Goal: Task Accomplishment & Management: Use online tool/utility

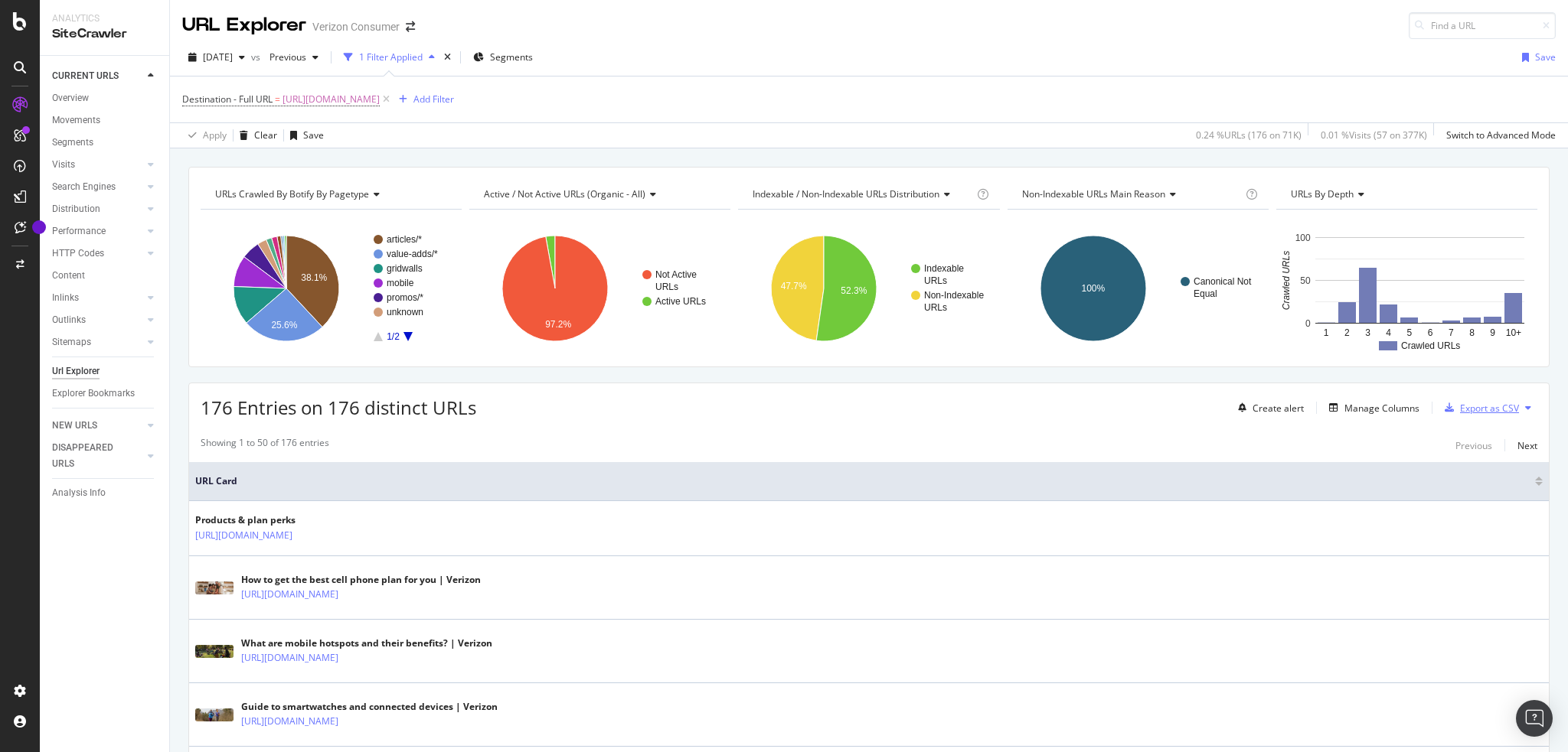
click at [1485, 406] on div "Export as CSV" at bounding box center [1490, 408] width 59 height 13
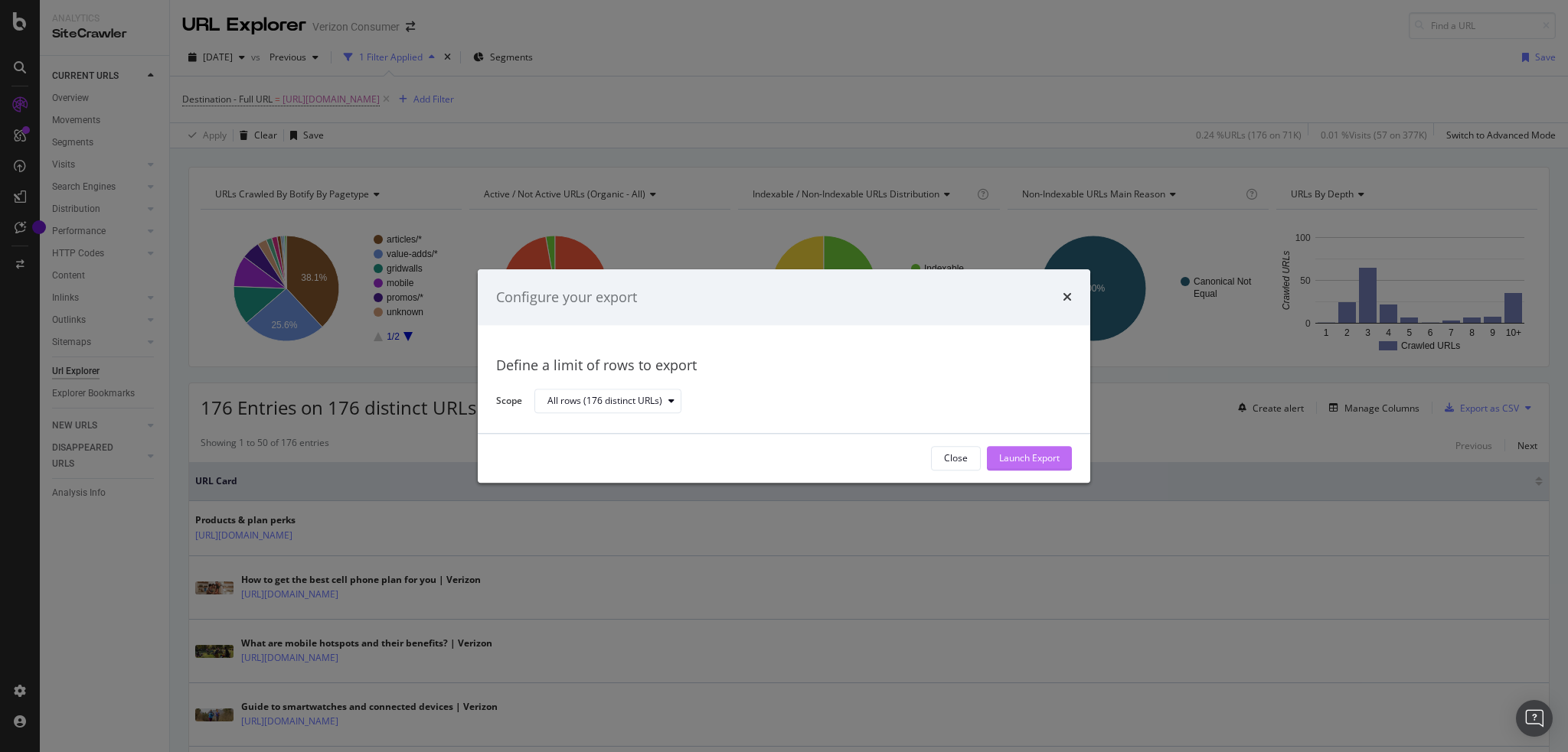
click at [1020, 460] on div "Launch Export" at bounding box center [1029, 458] width 61 height 13
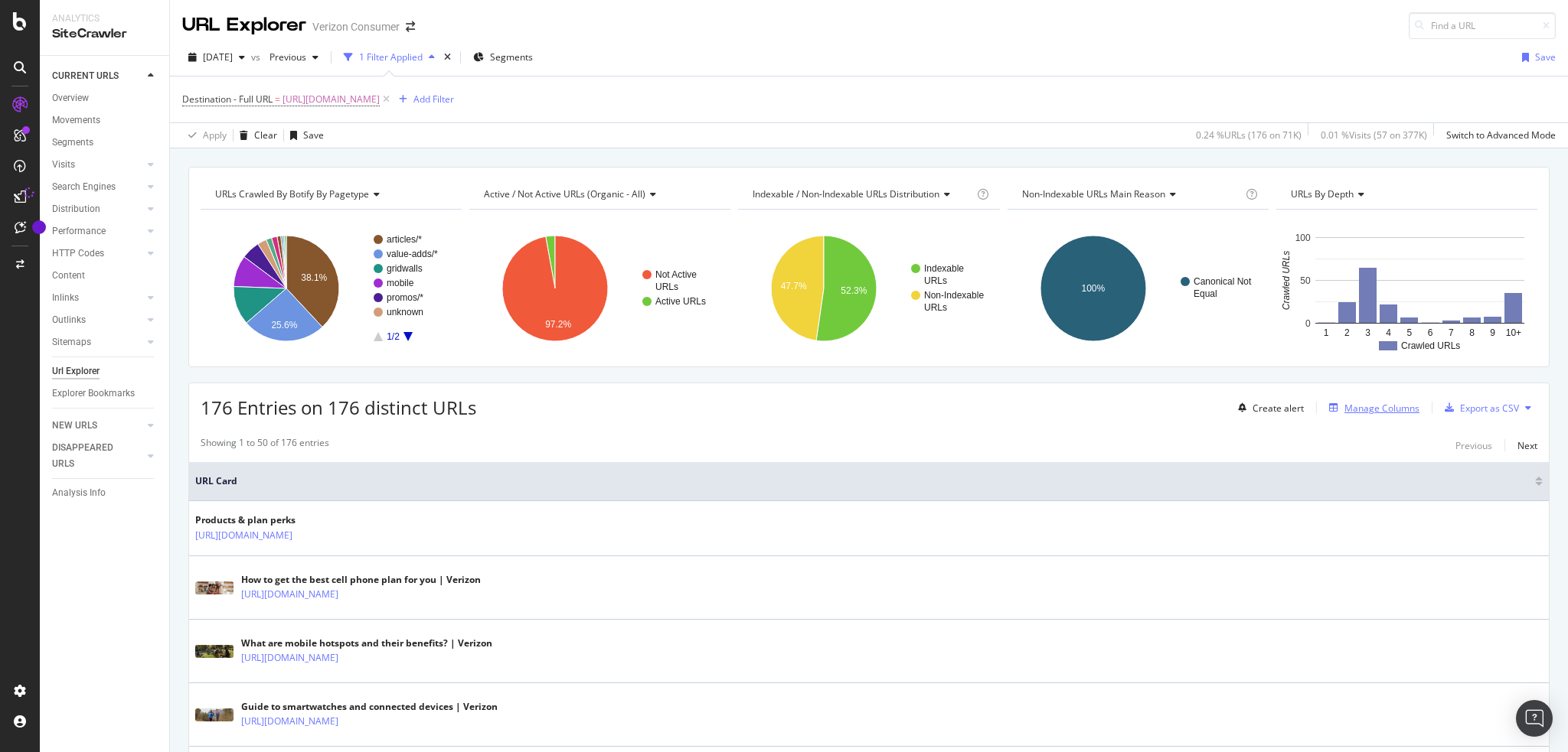
click at [1357, 403] on div "Manage Columns" at bounding box center [1382, 408] width 75 height 13
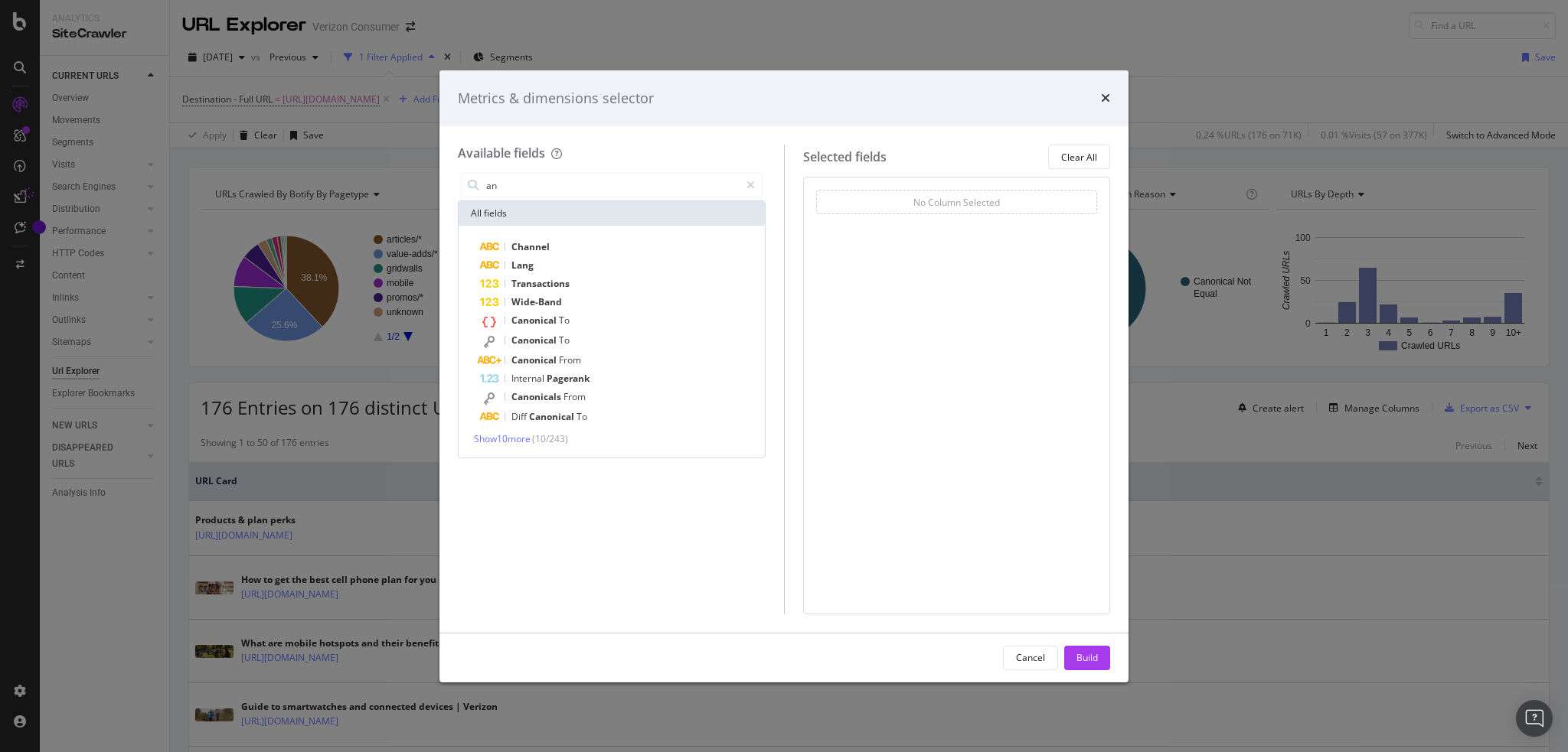
type input "a"
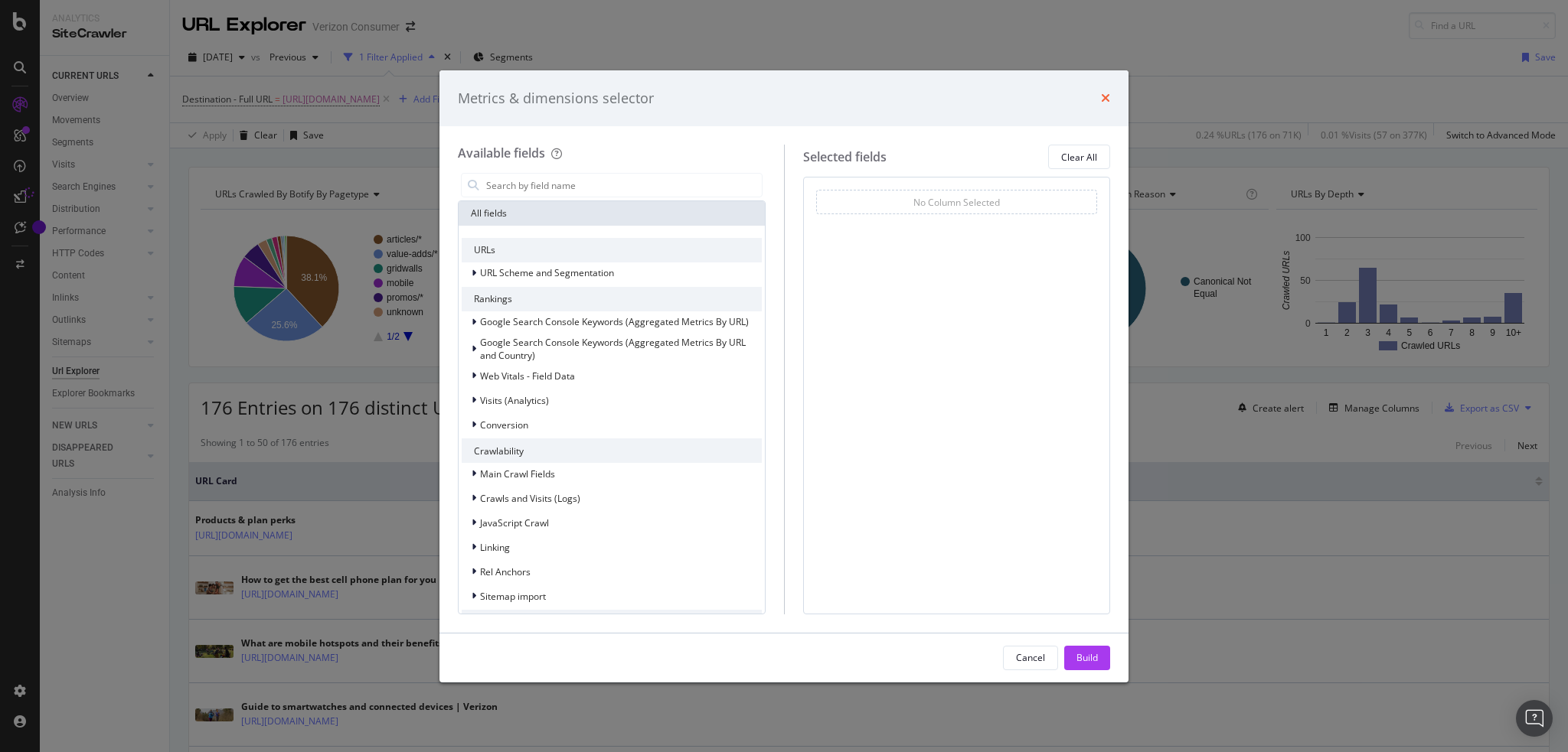
click at [1106, 101] on icon "times" at bounding box center [1106, 98] width 9 height 12
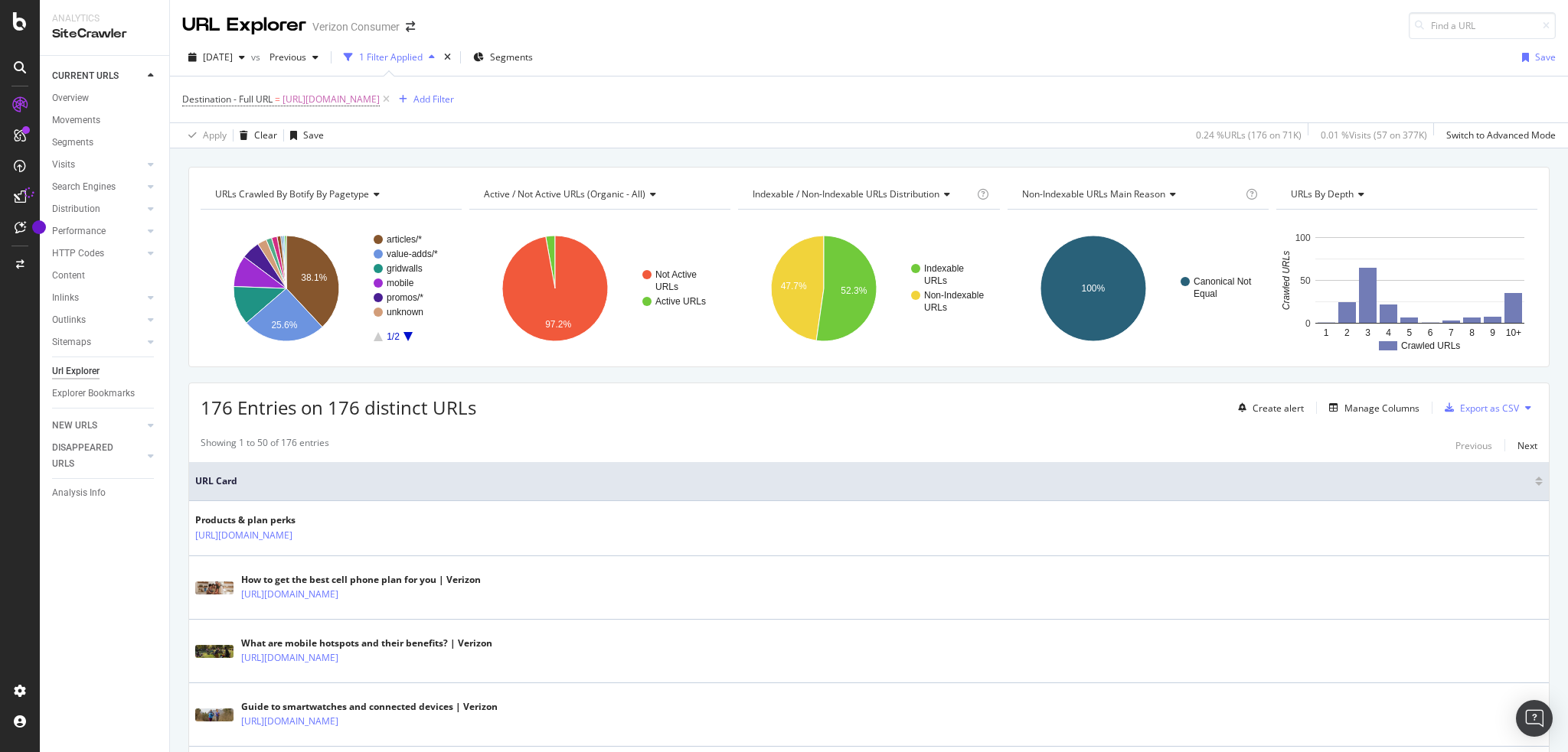
click at [423, 58] on div "1 Filter Applied" at bounding box center [391, 57] width 64 height 13
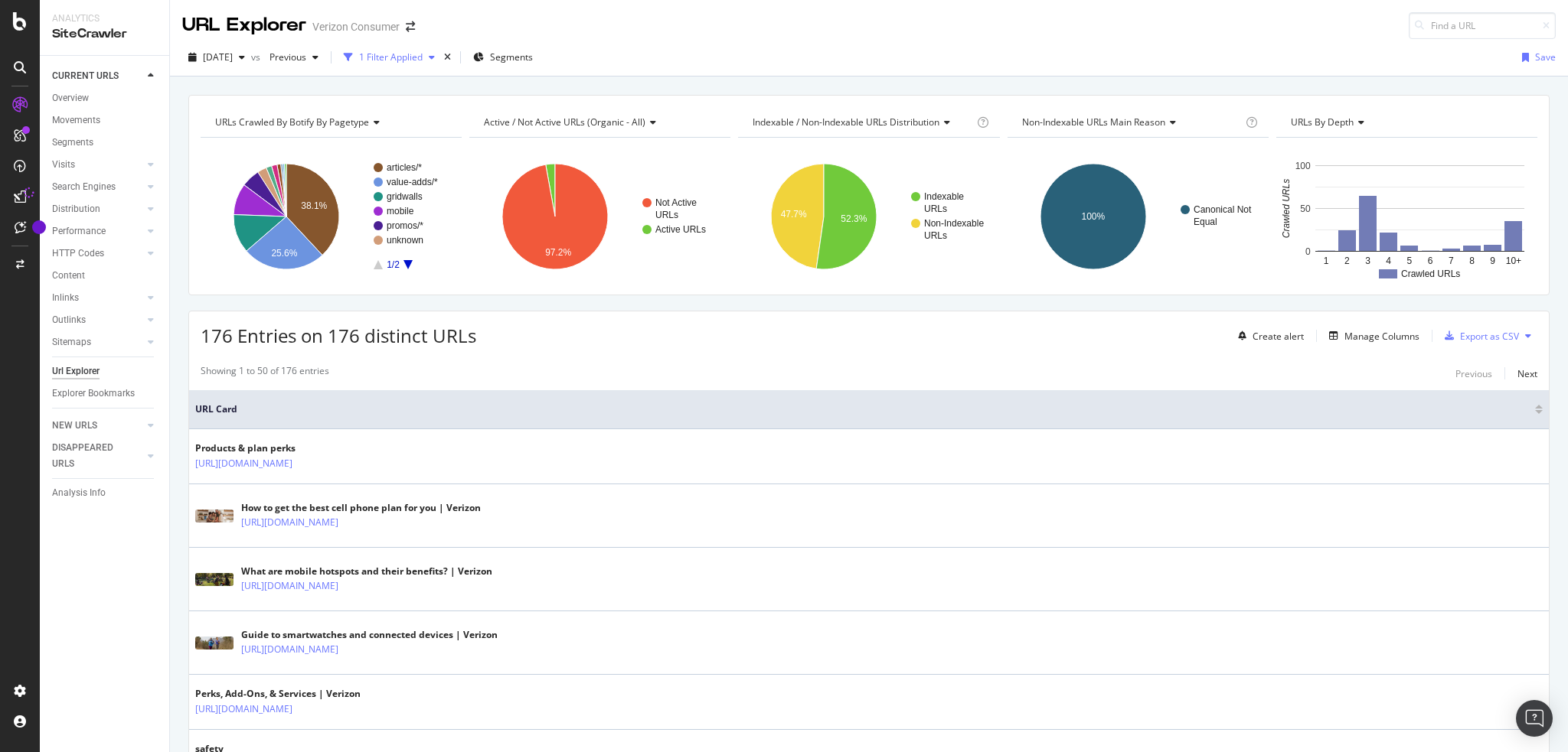
click at [423, 58] on div "1 Filter Applied" at bounding box center [391, 57] width 64 height 13
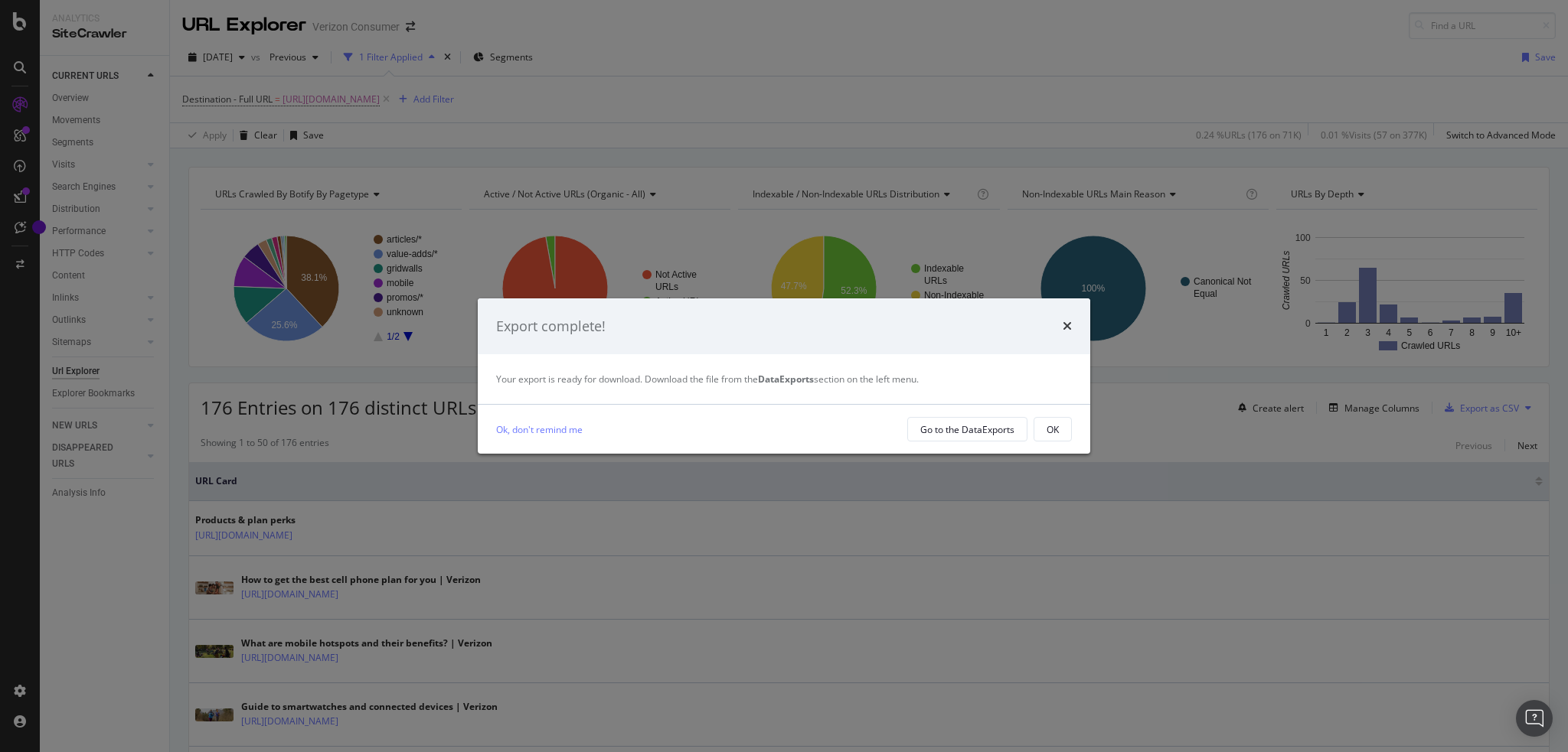
click at [1072, 328] on div "Export complete!" at bounding box center [784, 327] width 613 height 57
click at [1066, 323] on icon "times" at bounding box center [1067, 326] width 9 height 12
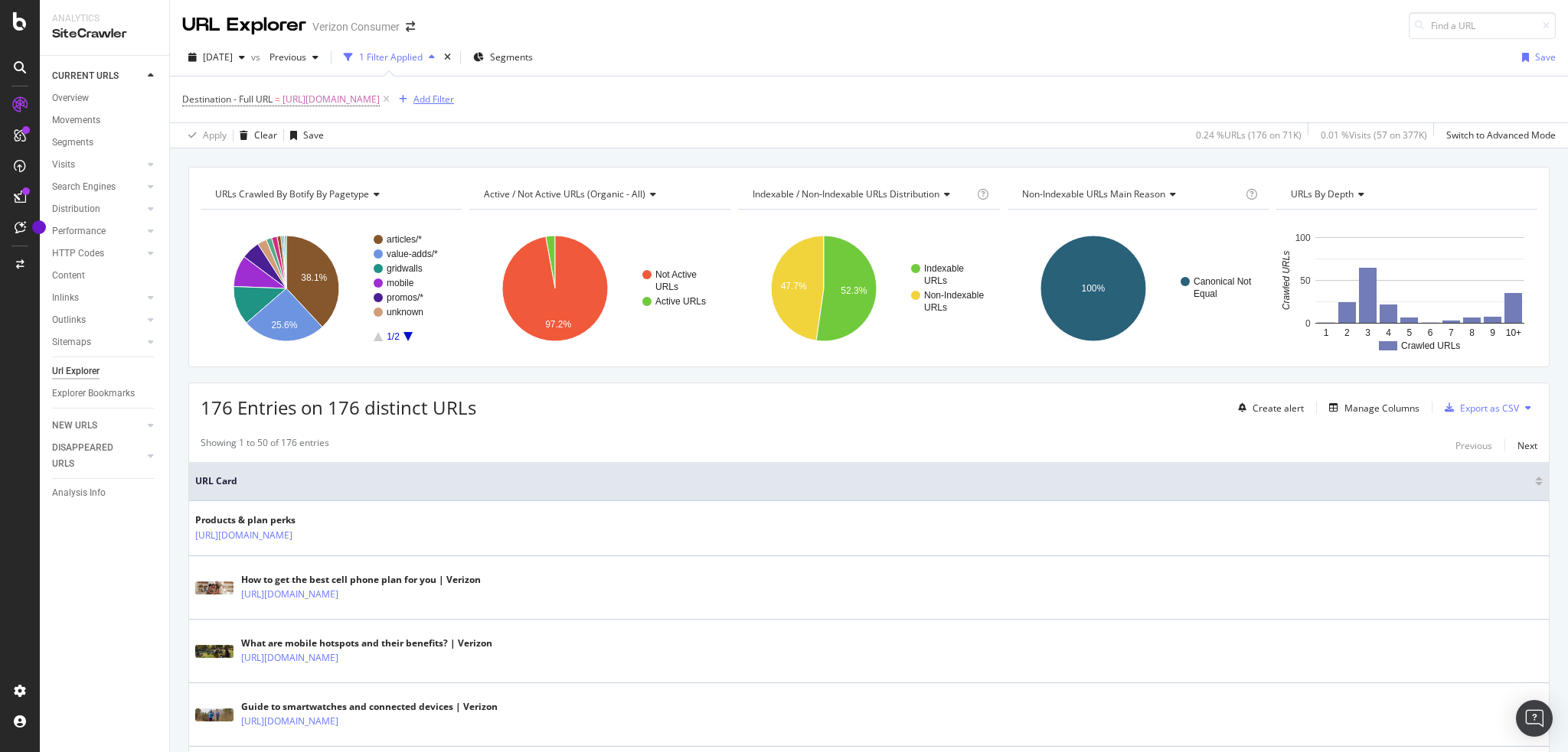
click at [454, 97] on div "Add Filter" at bounding box center [434, 99] width 41 height 13
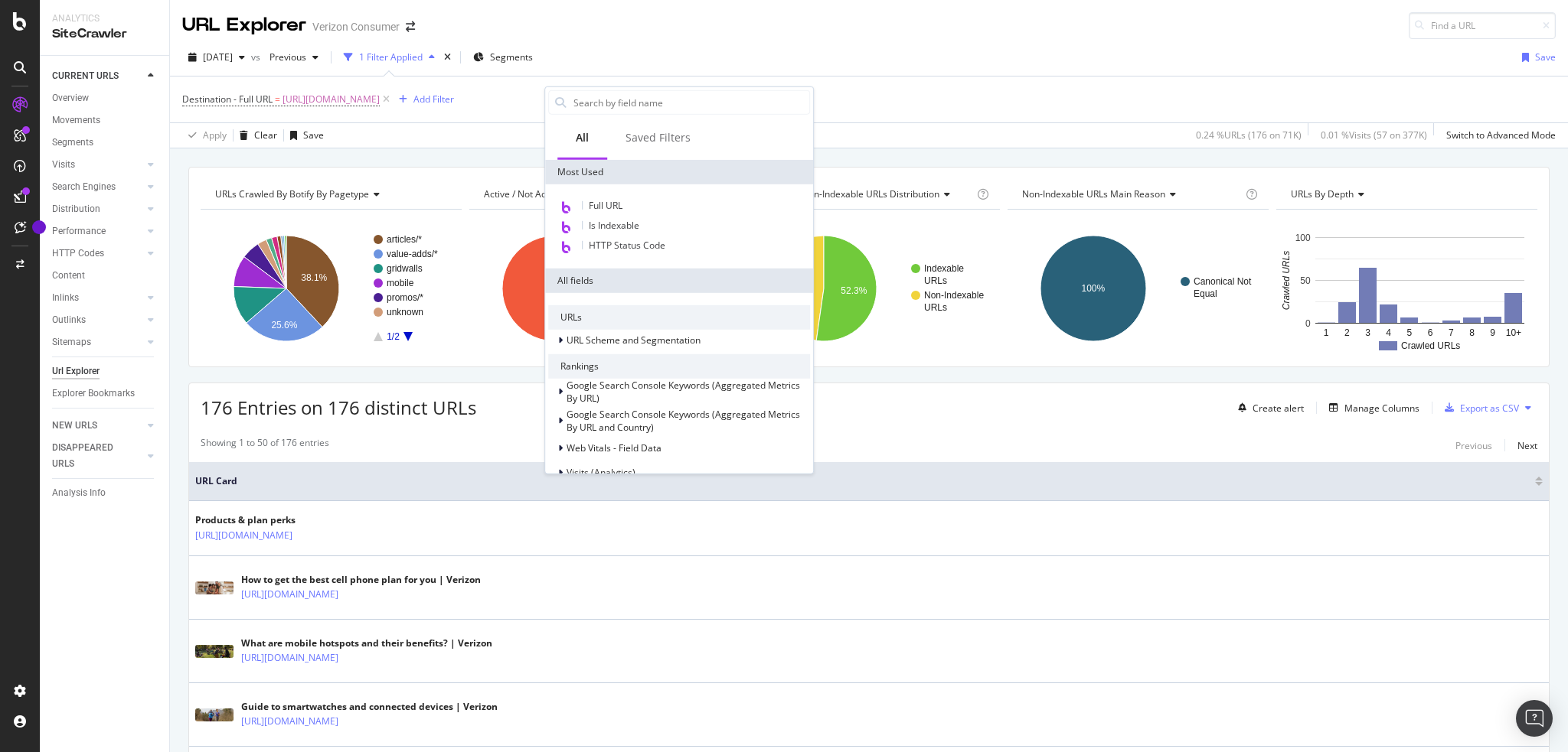
click at [882, 85] on div "Destination - Full URL = [URL][DOMAIN_NAME] Add Filter" at bounding box center [869, 99] width 1374 height 46
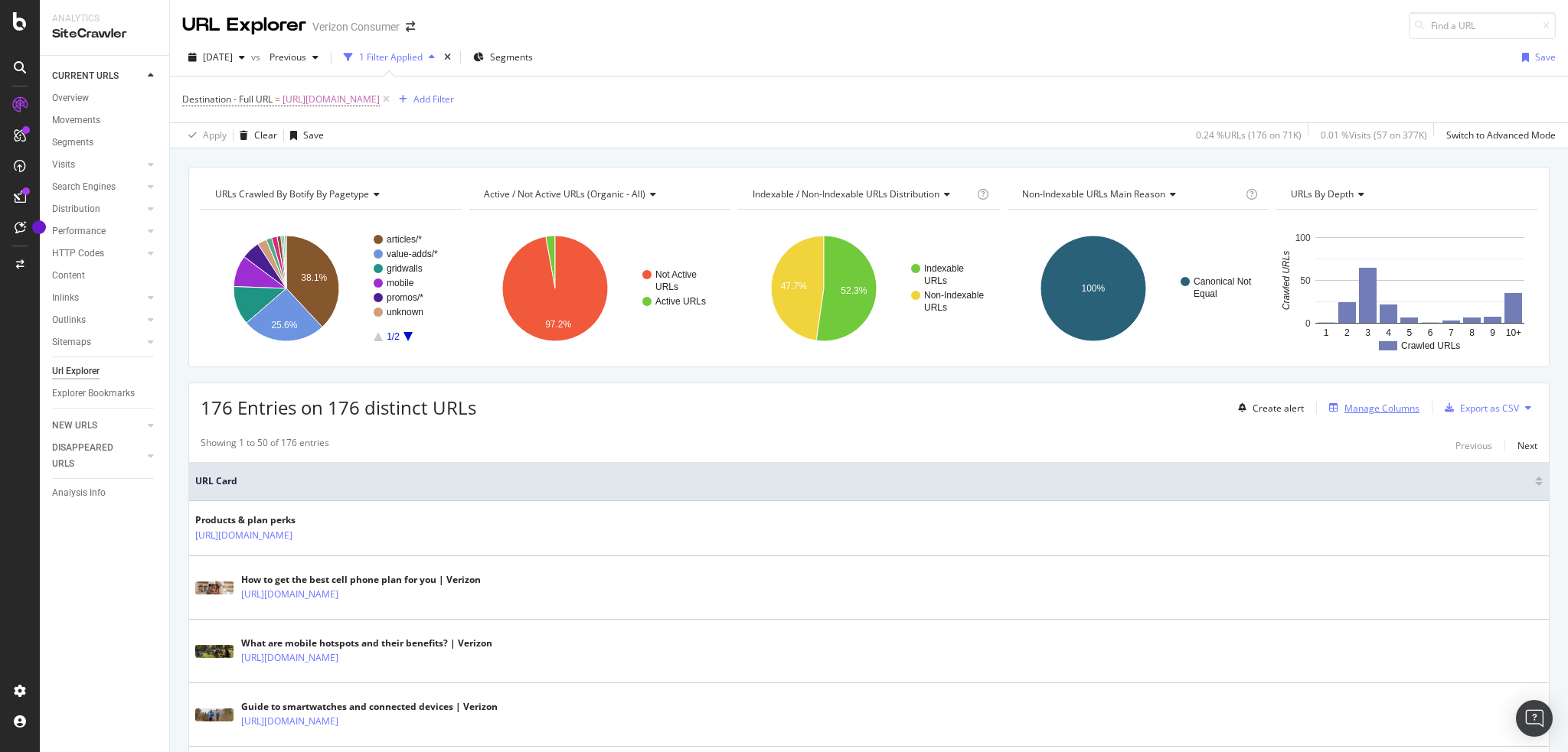
click at [1375, 404] on div "Manage Columns" at bounding box center [1382, 408] width 75 height 13
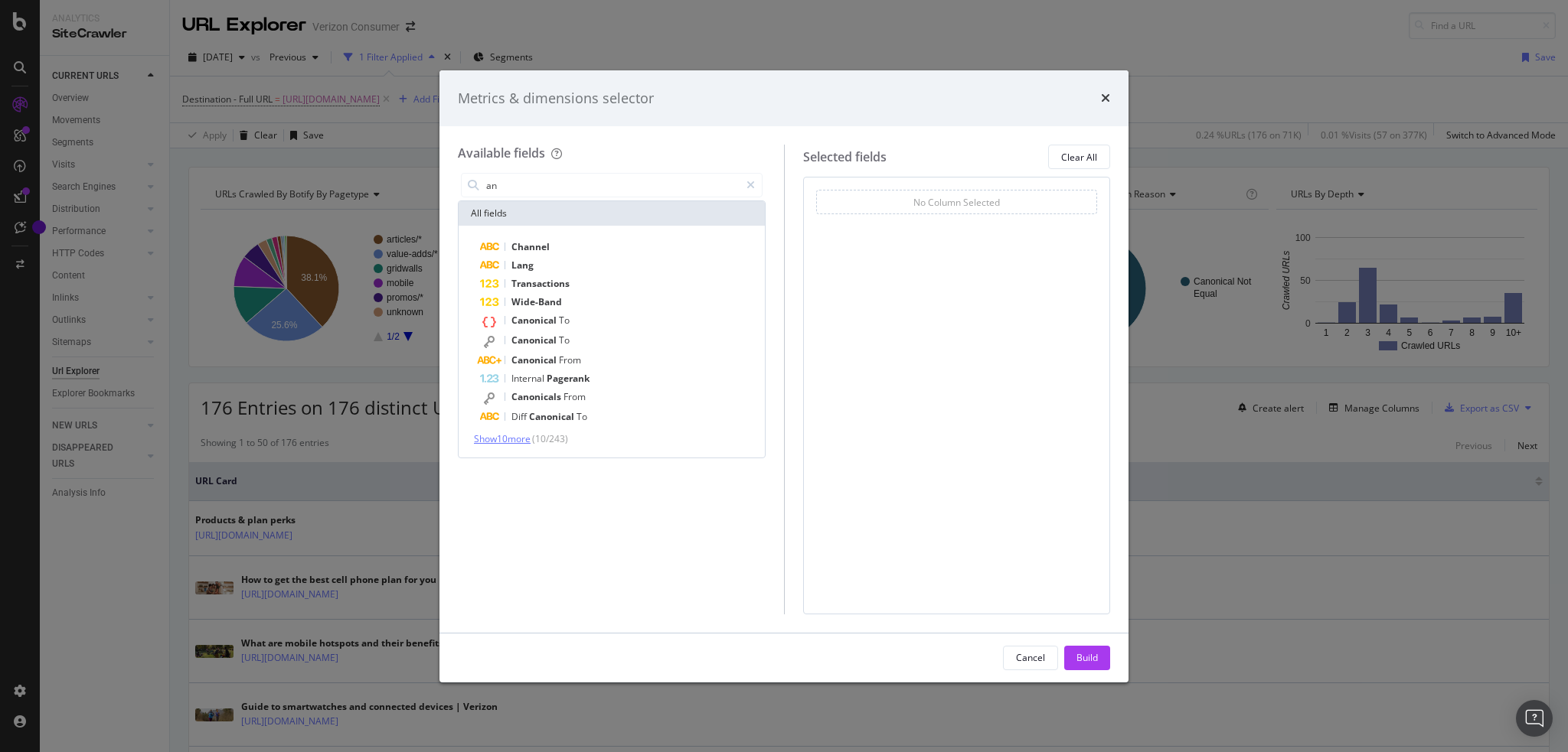
type input "an"
click at [507, 439] on span "Show 10 more" at bounding box center [502, 439] width 57 height 13
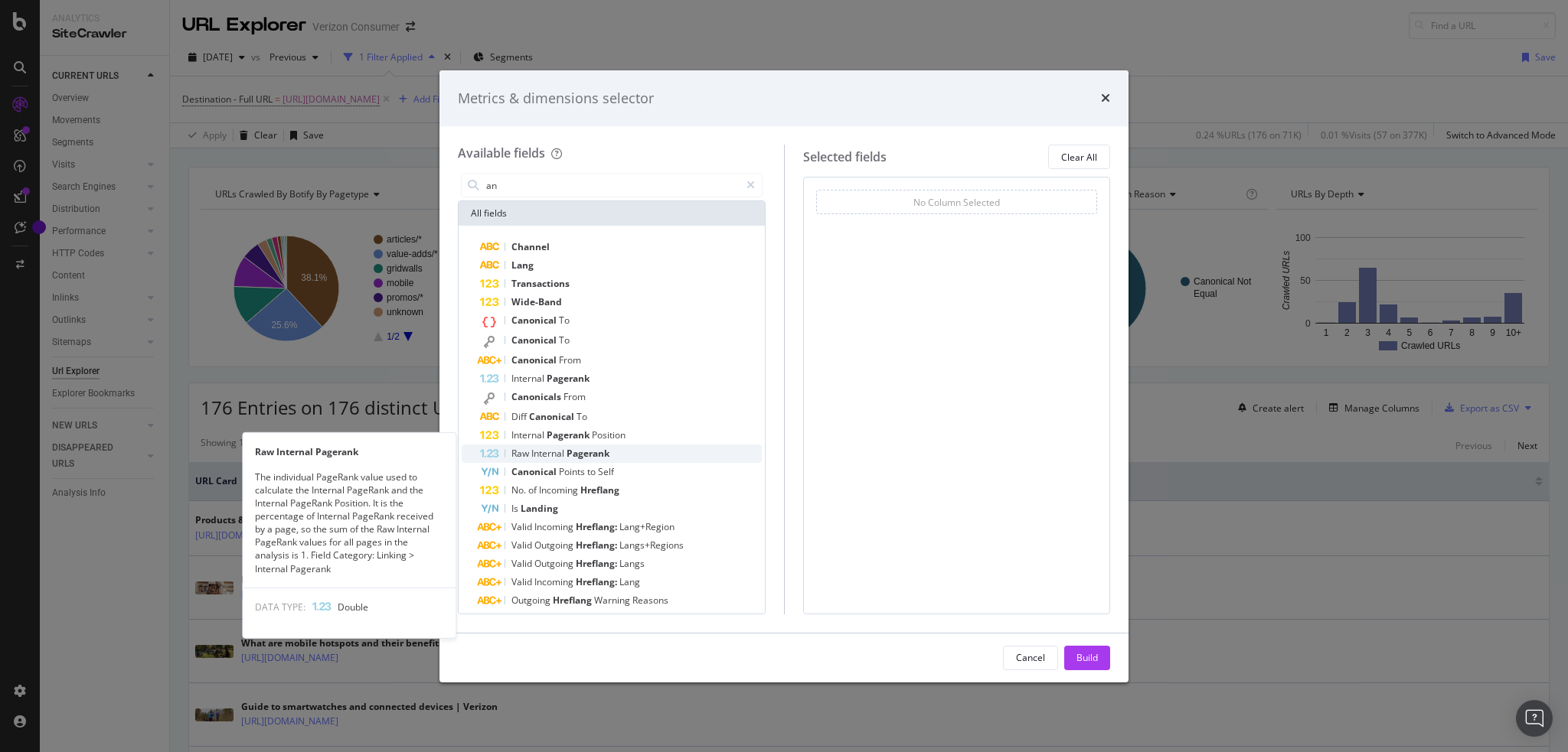
scroll to position [27, 0]
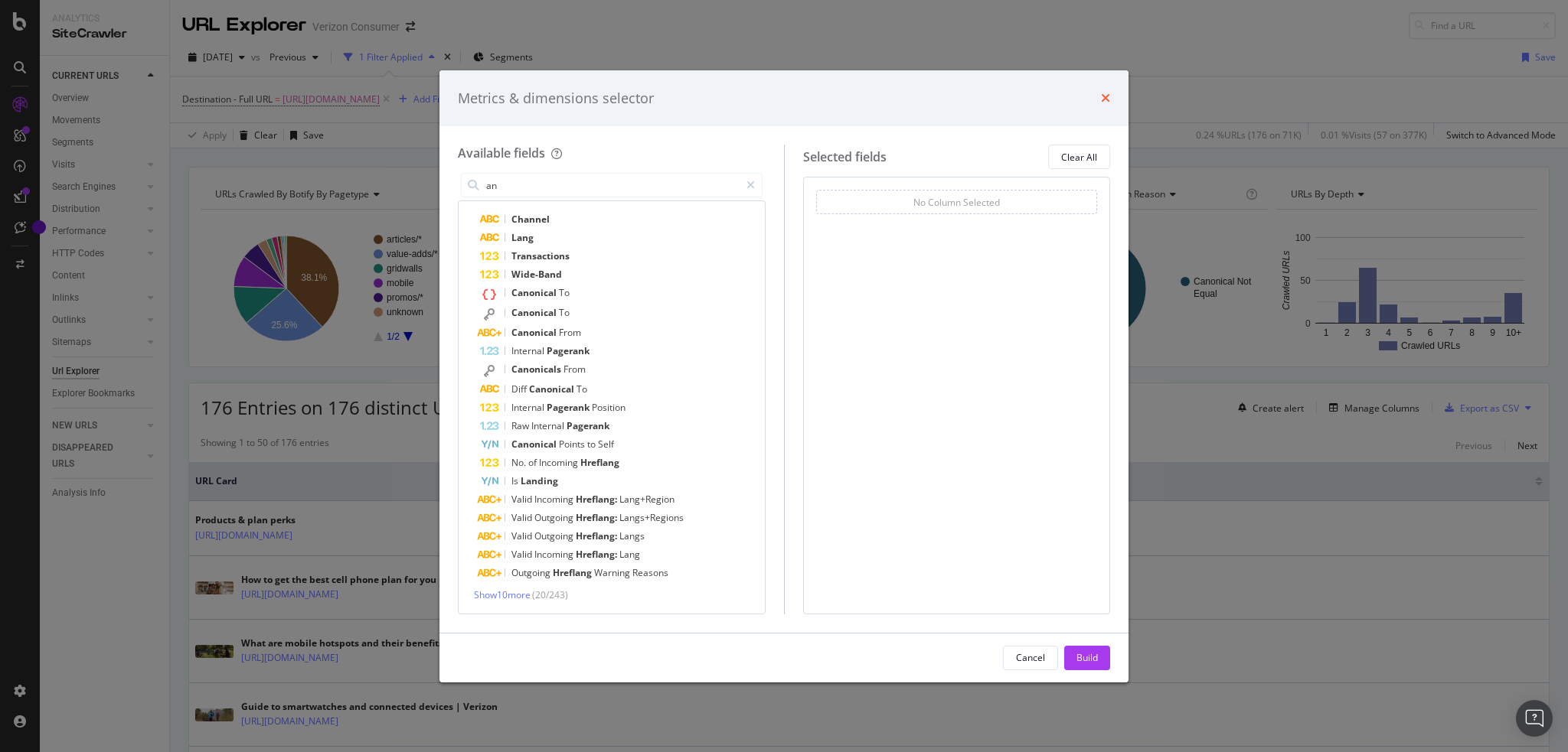
click at [1104, 92] on icon "times" at bounding box center [1106, 98] width 9 height 12
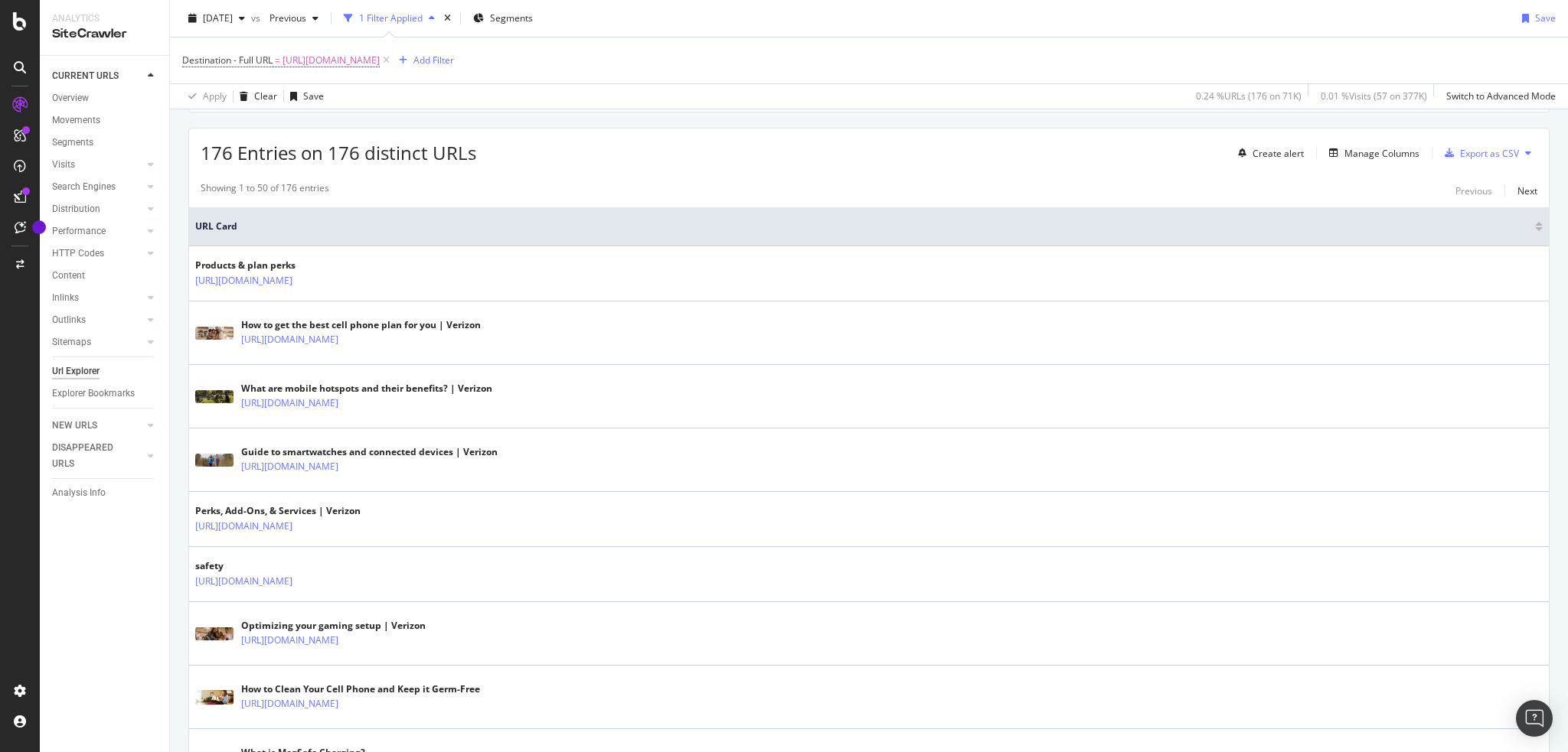
scroll to position [0, 0]
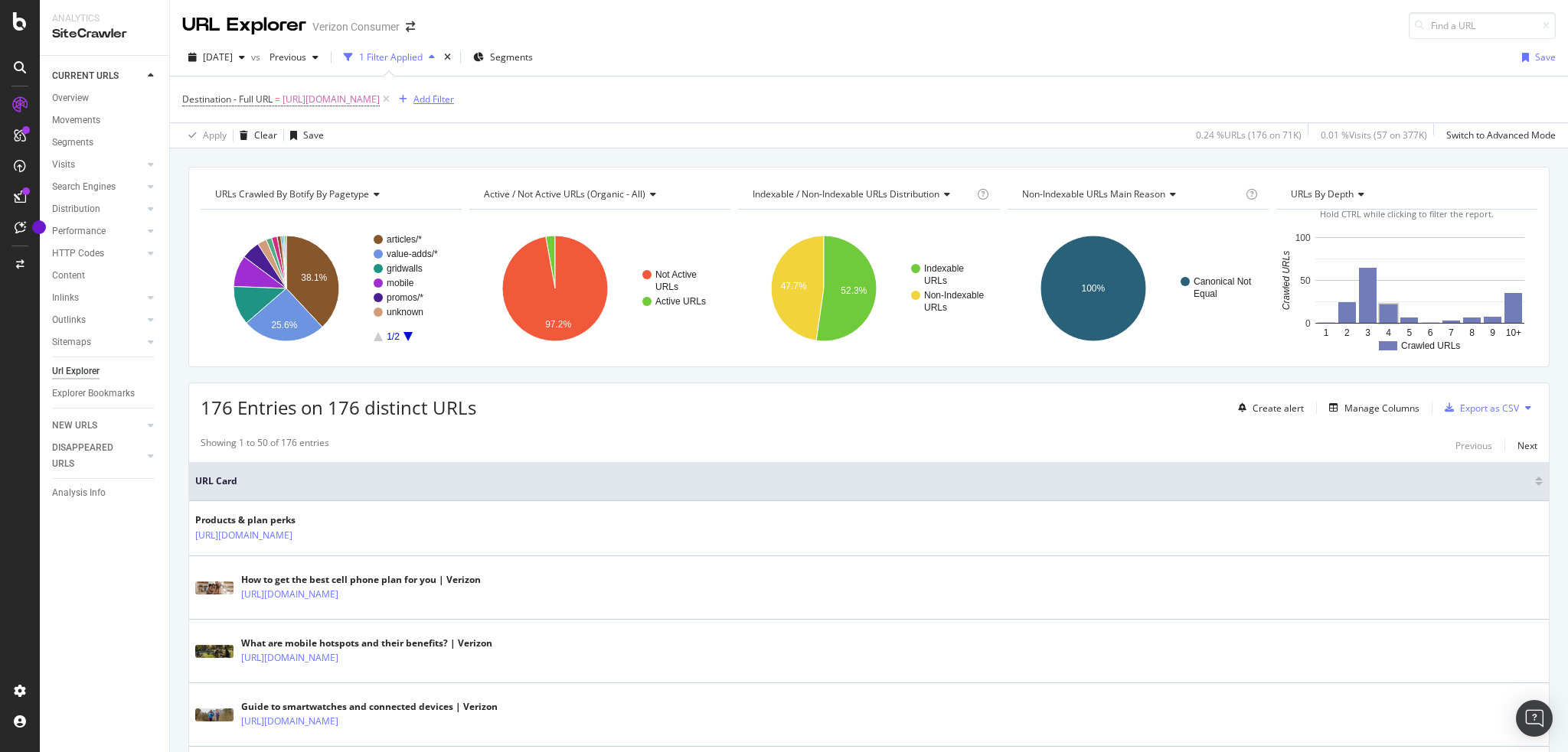
click at [454, 98] on div "Add Filter" at bounding box center [434, 99] width 41 height 13
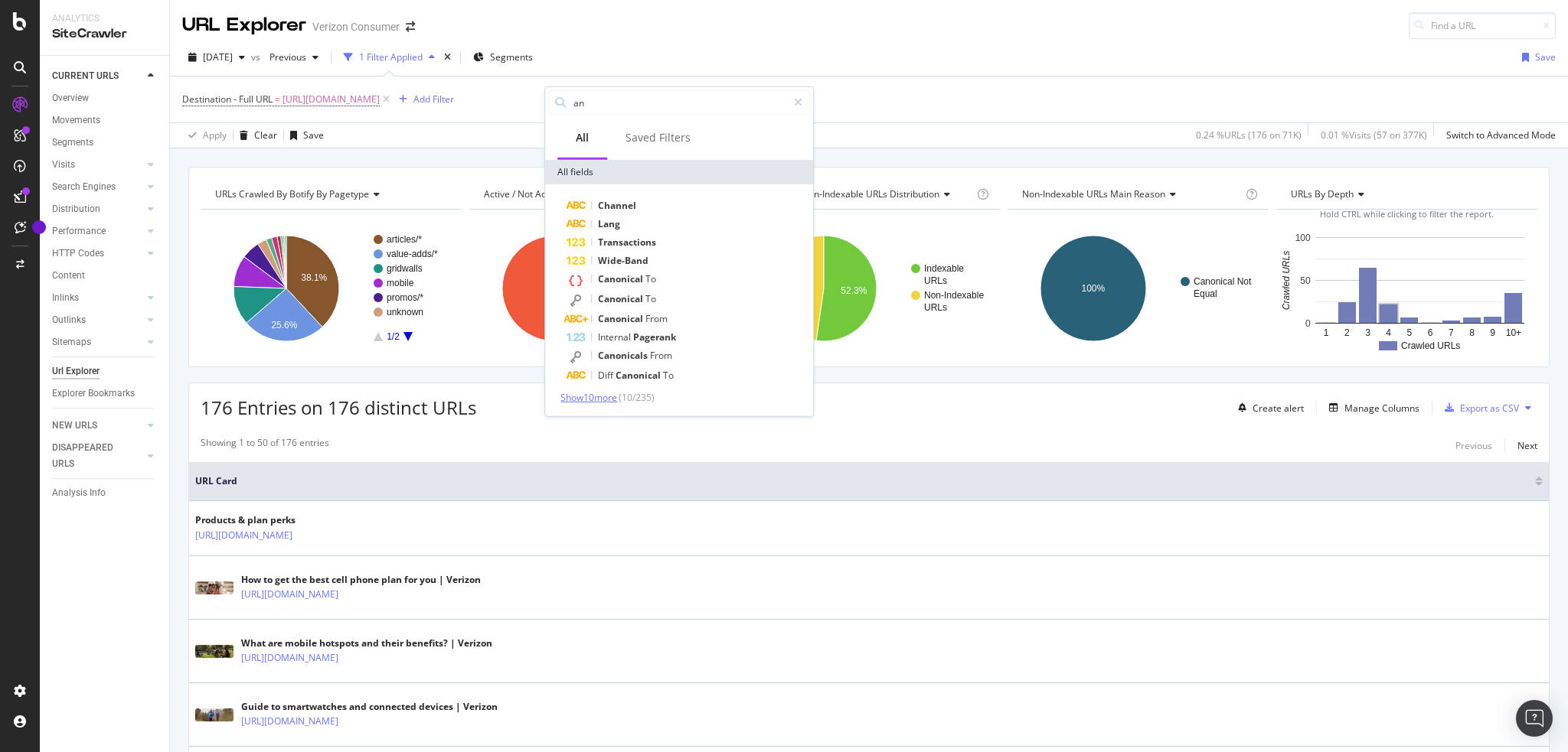
type input "an"
click at [599, 397] on span "Show 10 more" at bounding box center [589, 397] width 57 height 13
click at [604, 102] on input "an" at bounding box center [680, 102] width 215 height 23
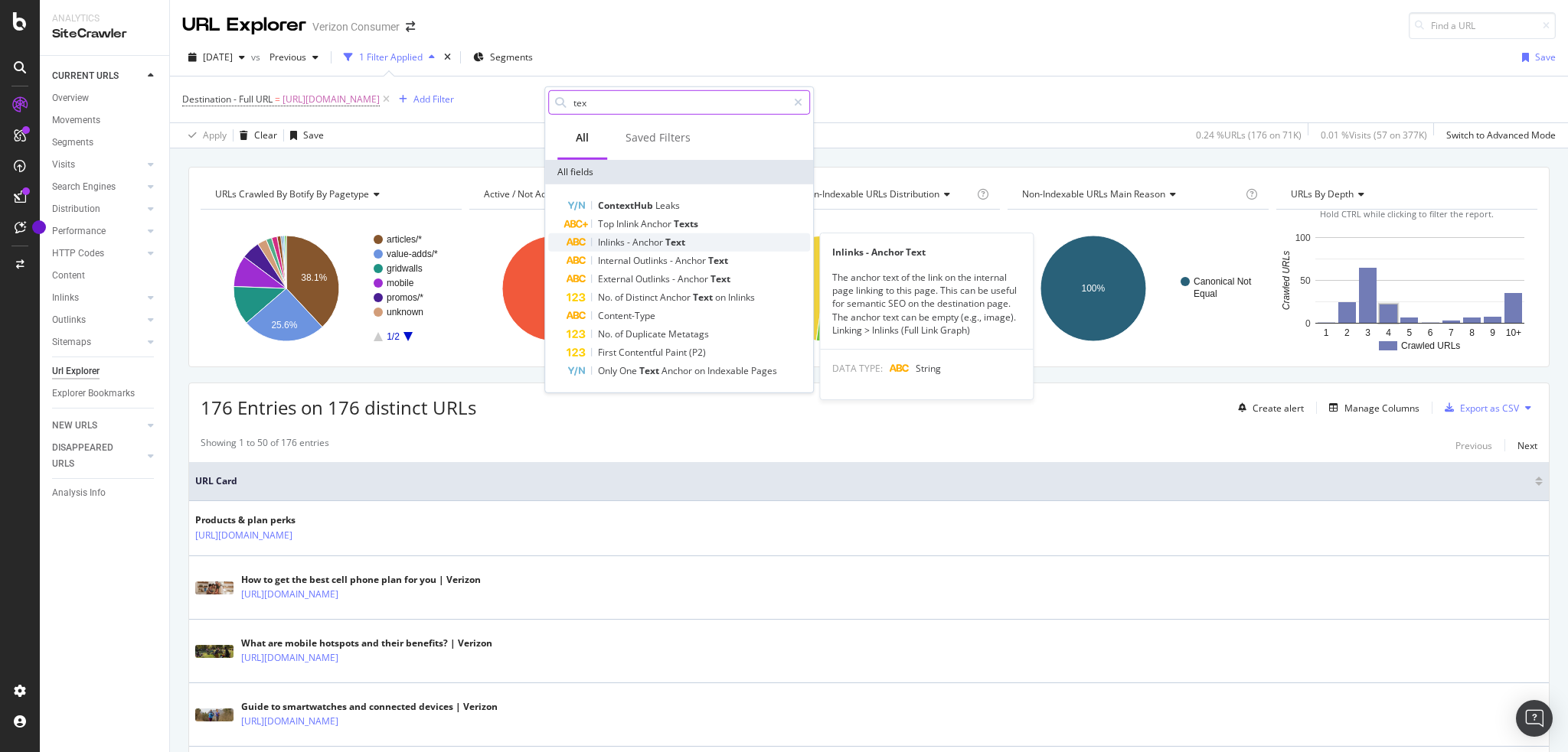
type input "tex"
click at [695, 248] on div "Inlinks - Anchor Text" at bounding box center [688, 242] width 243 height 19
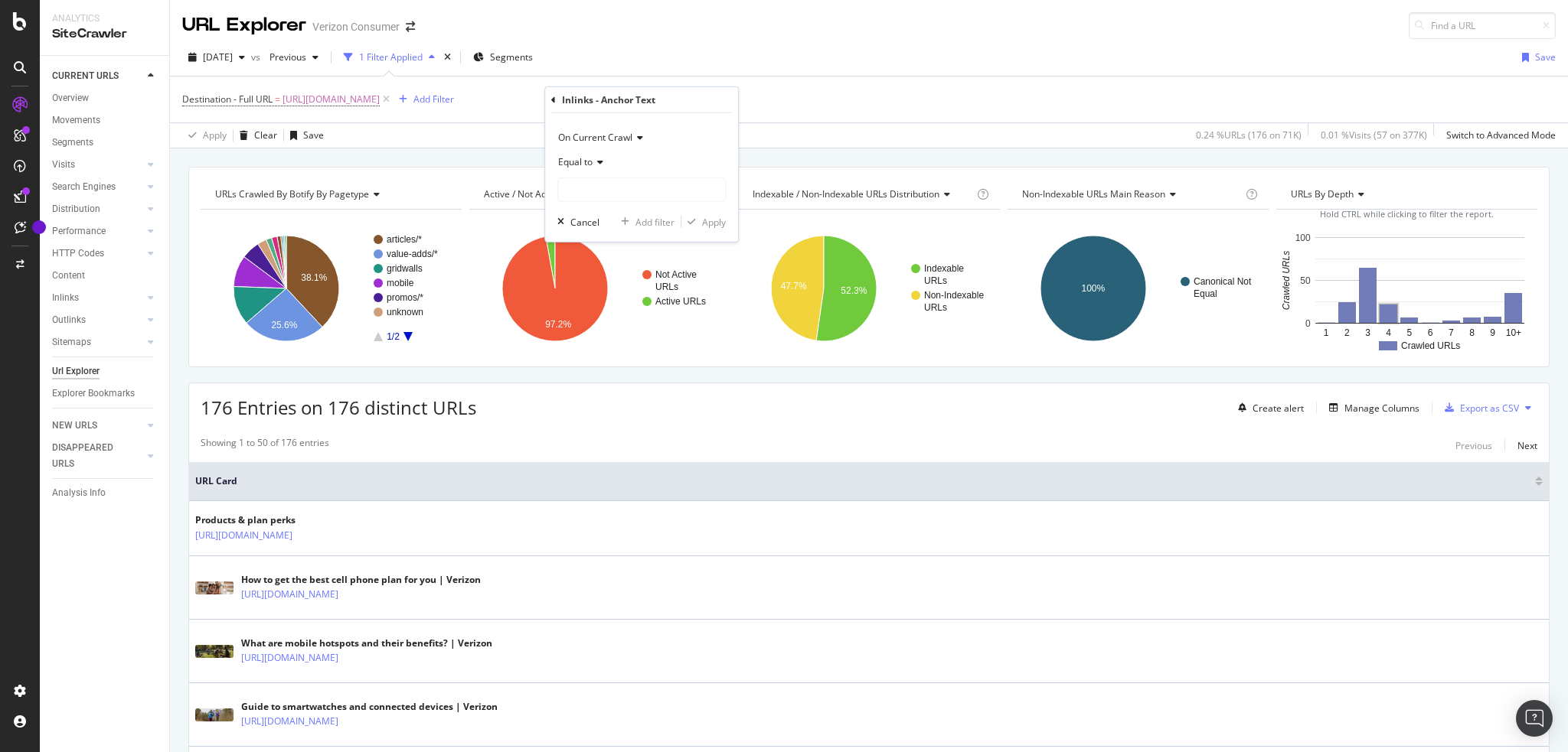
click at [603, 162] on icon at bounding box center [598, 162] width 11 height 9
click at [634, 157] on div "Equal to" at bounding box center [642, 161] width 168 height 24
drag, startPoint x: 483, startPoint y: 100, endPoint x: 894, endPoint y: 102, distance: 411.0
click at [894, 102] on div "Destination - Full URL = [URL][DOMAIN_NAME] and Inlinks - Anchor Text = missing…" at bounding box center [869, 99] width 1374 height 46
click at [584, 98] on div "missing value" at bounding box center [555, 99] width 58 height 13
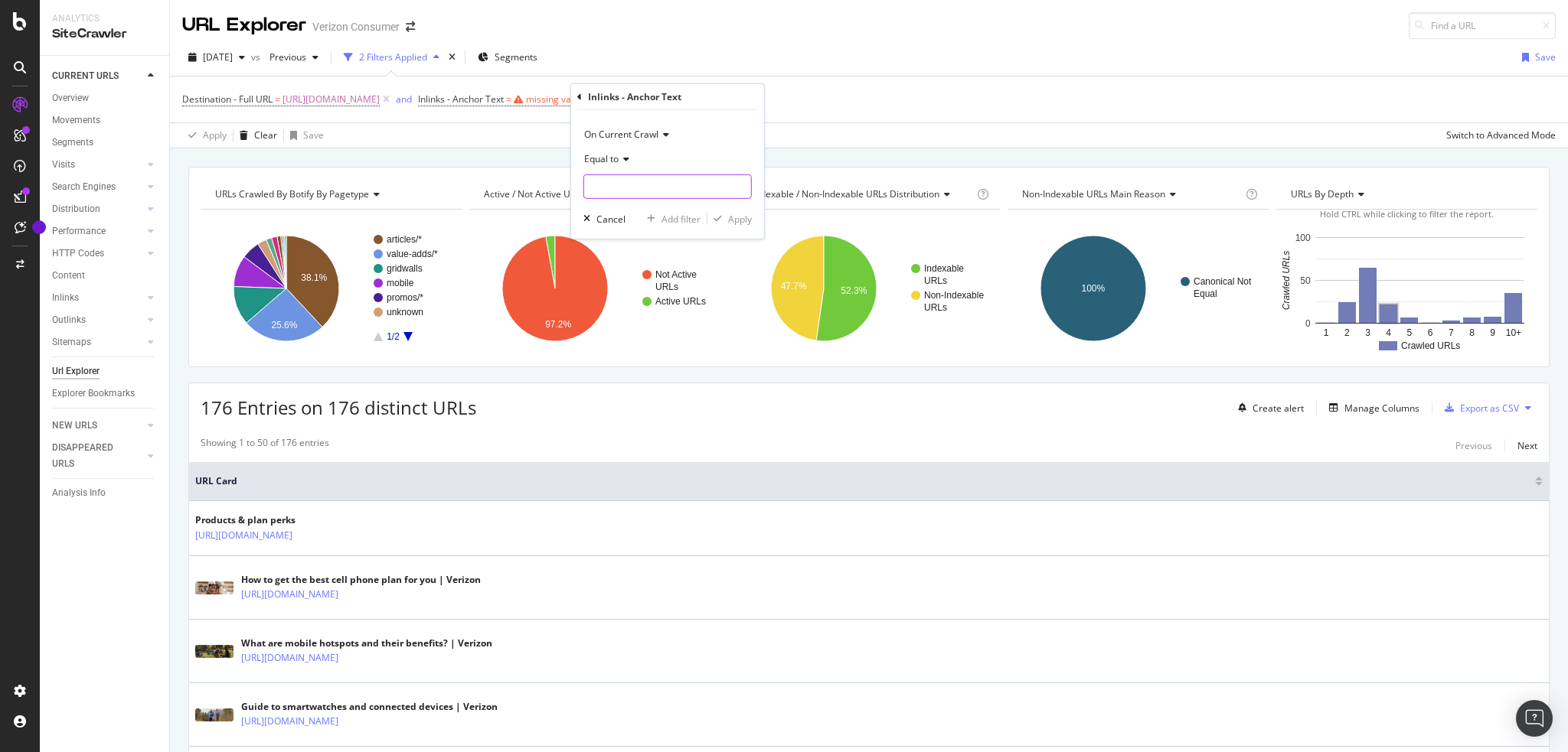
click at [649, 186] on input "text" at bounding box center [667, 186] width 167 height 24
click at [802, 66] on div "[DATE] vs Previous 2 Filters Applied Segments Save" at bounding box center [869, 60] width 1398 height 30
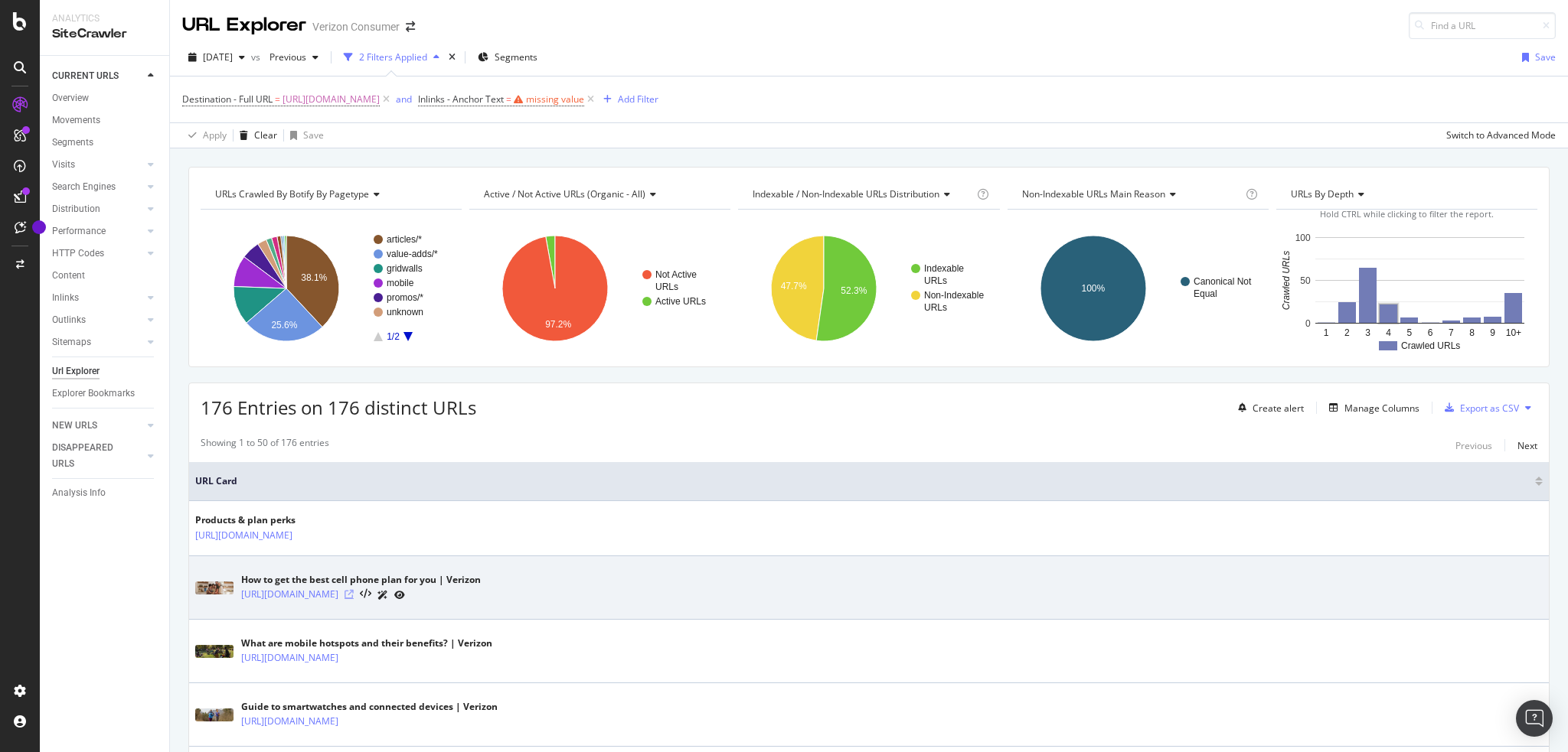
click at [354, 591] on icon at bounding box center [349, 595] width 9 height 9
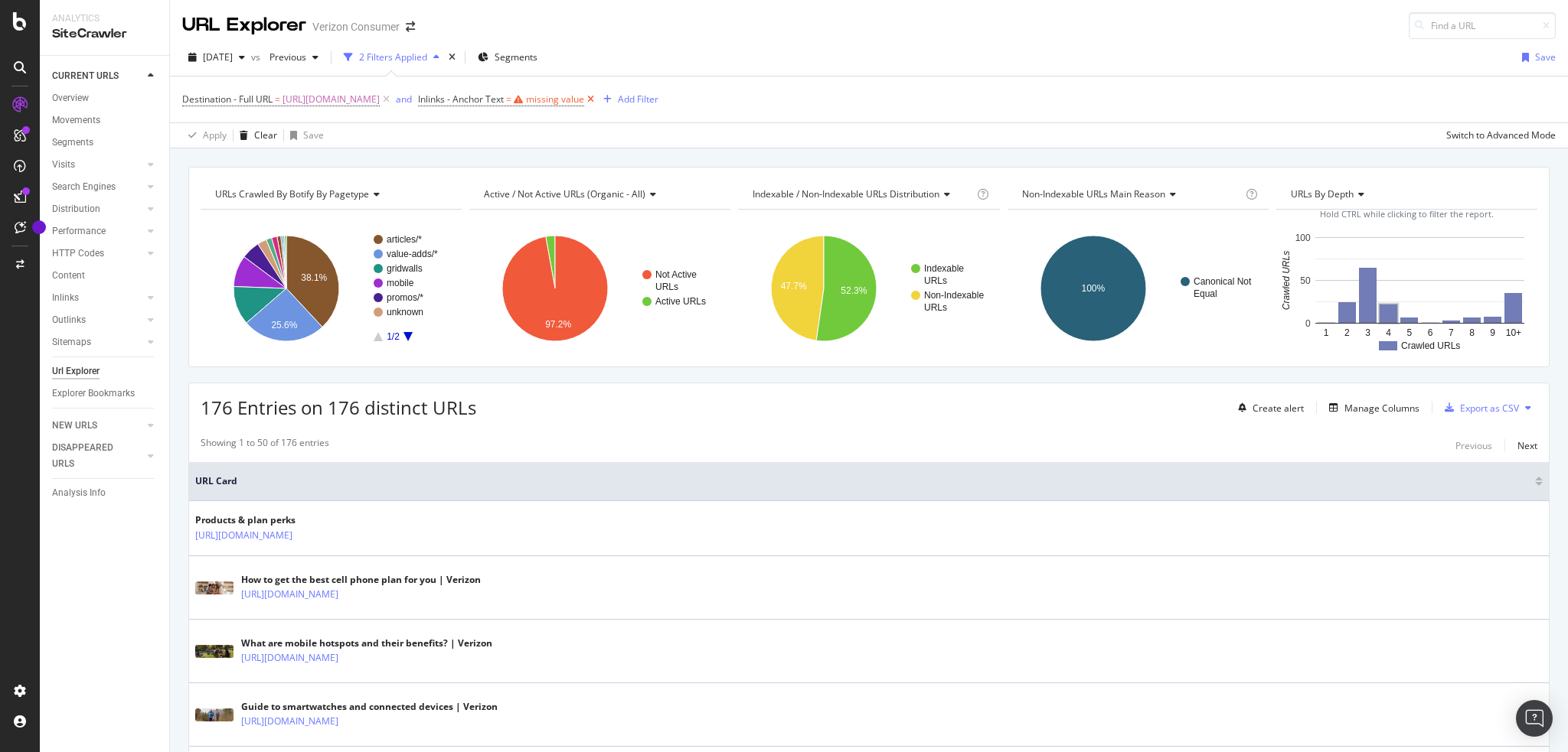
click at [597, 97] on icon at bounding box center [590, 100] width 13 height 16
click at [454, 96] on div "Add Filter" at bounding box center [434, 99] width 41 height 13
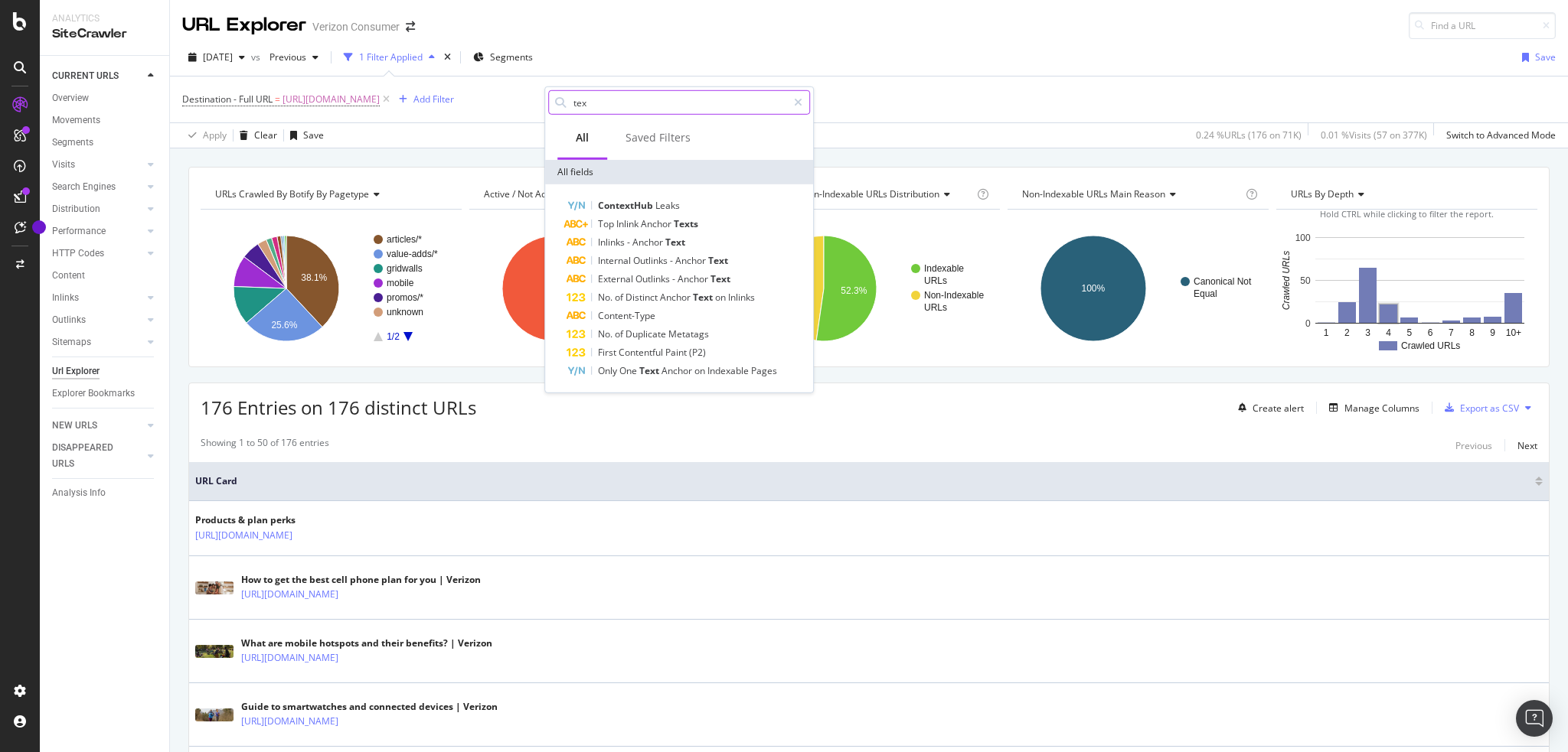
click at [671, 101] on input "tex" at bounding box center [680, 102] width 215 height 23
type input "t"
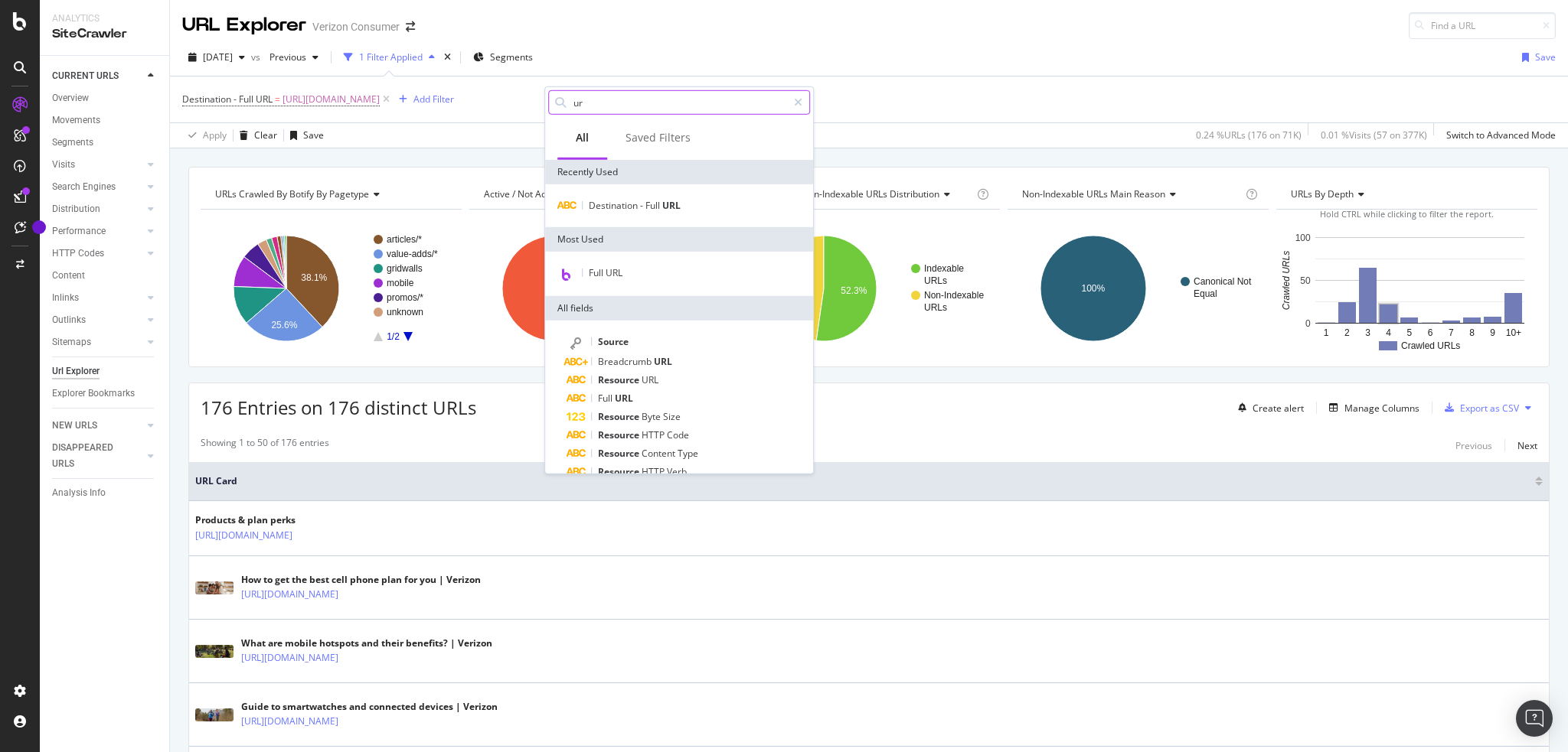
type input "url"
click at [922, 47] on div "[DATE] vs Previous 1 Filter Applied Segments Save" at bounding box center [869, 60] width 1398 height 30
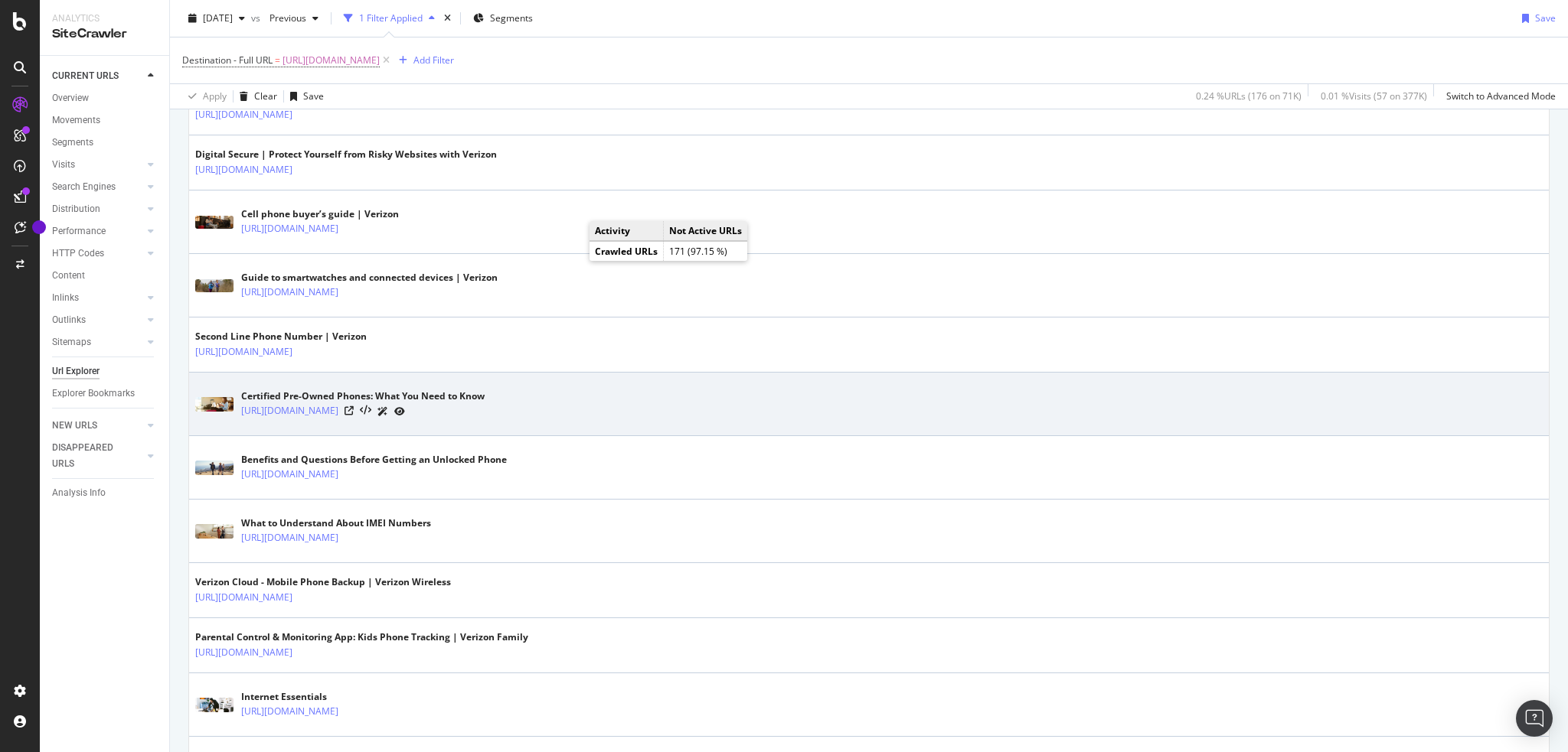
scroll to position [1913, 0]
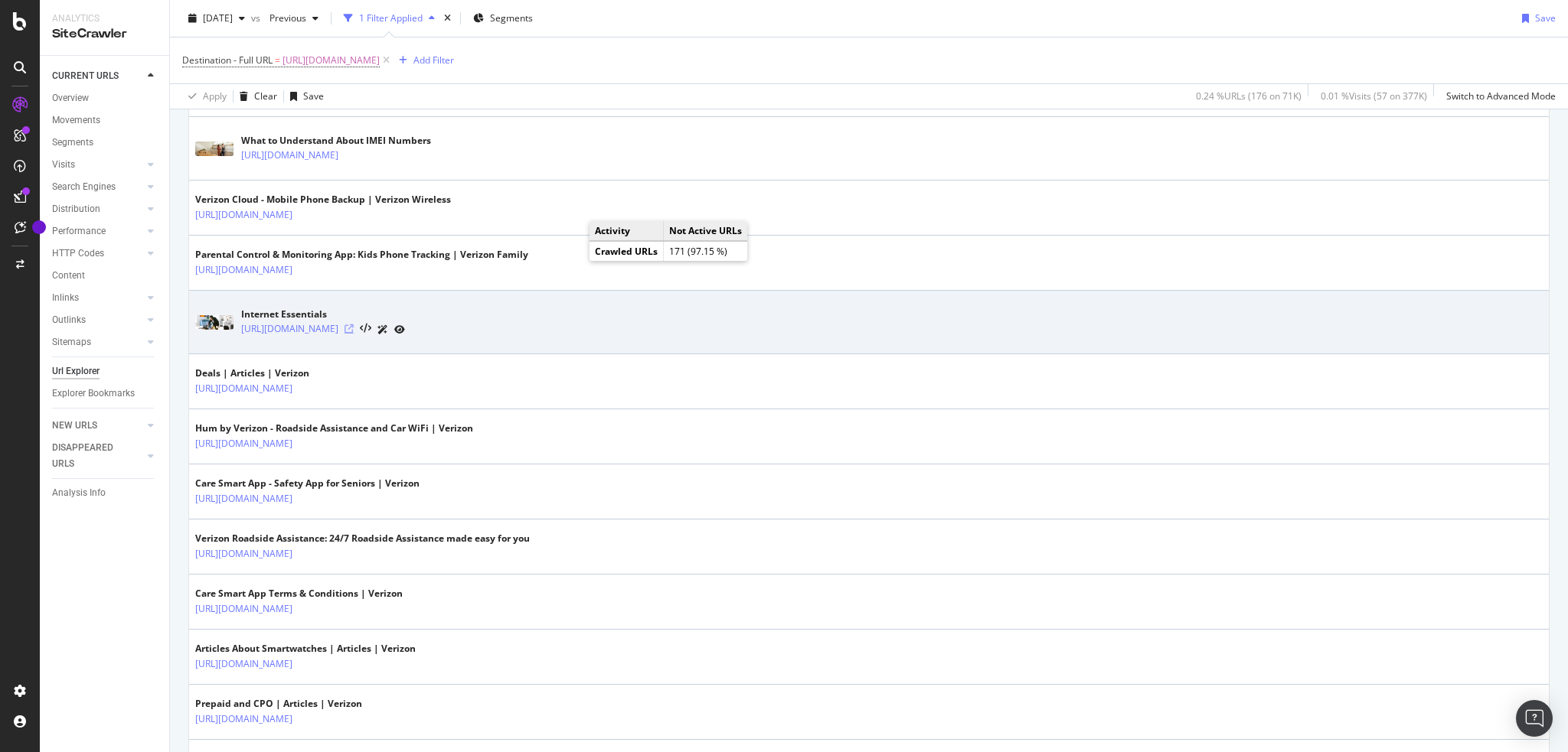
click at [354, 324] on icon at bounding box center [349, 329] width 9 height 9
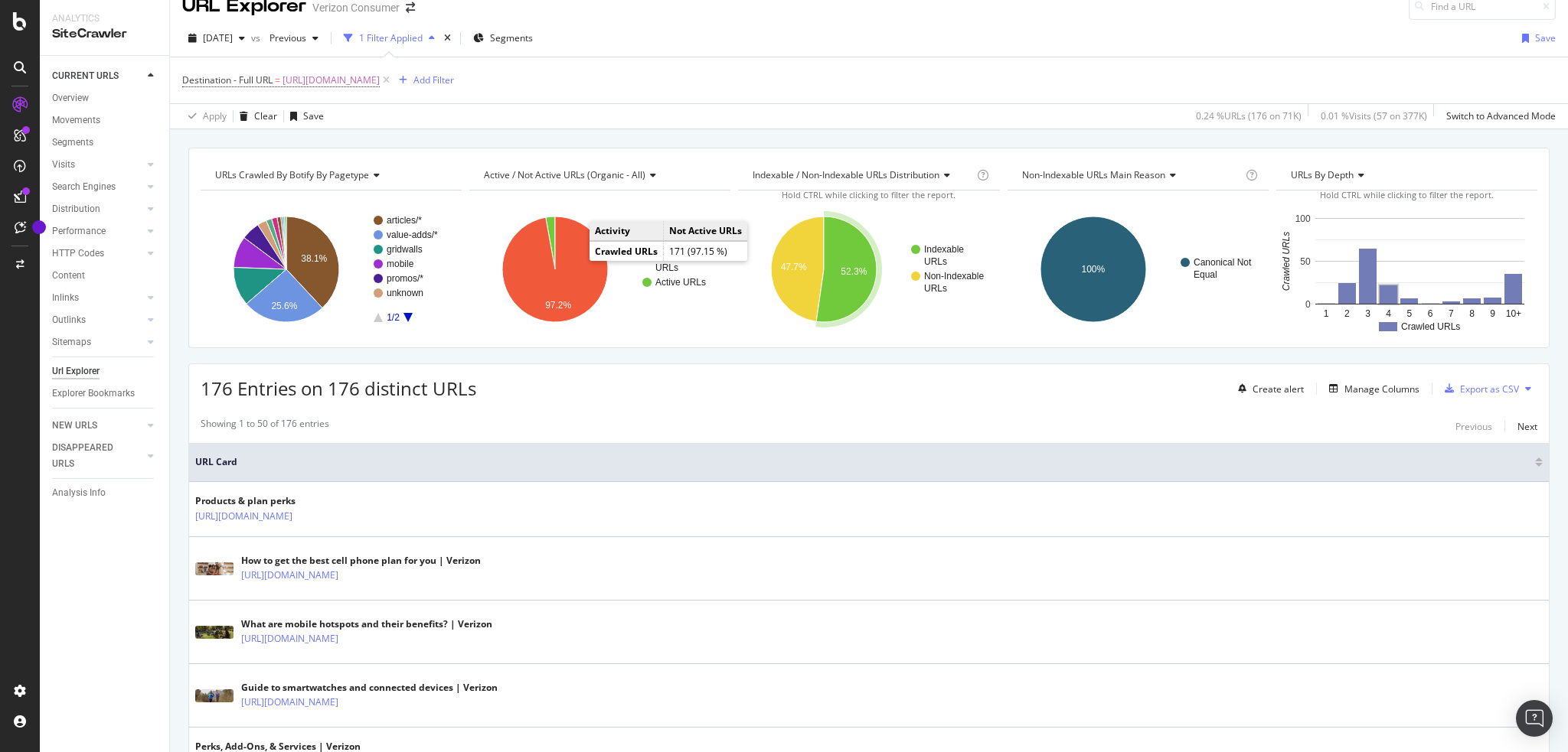
scroll to position [0, 0]
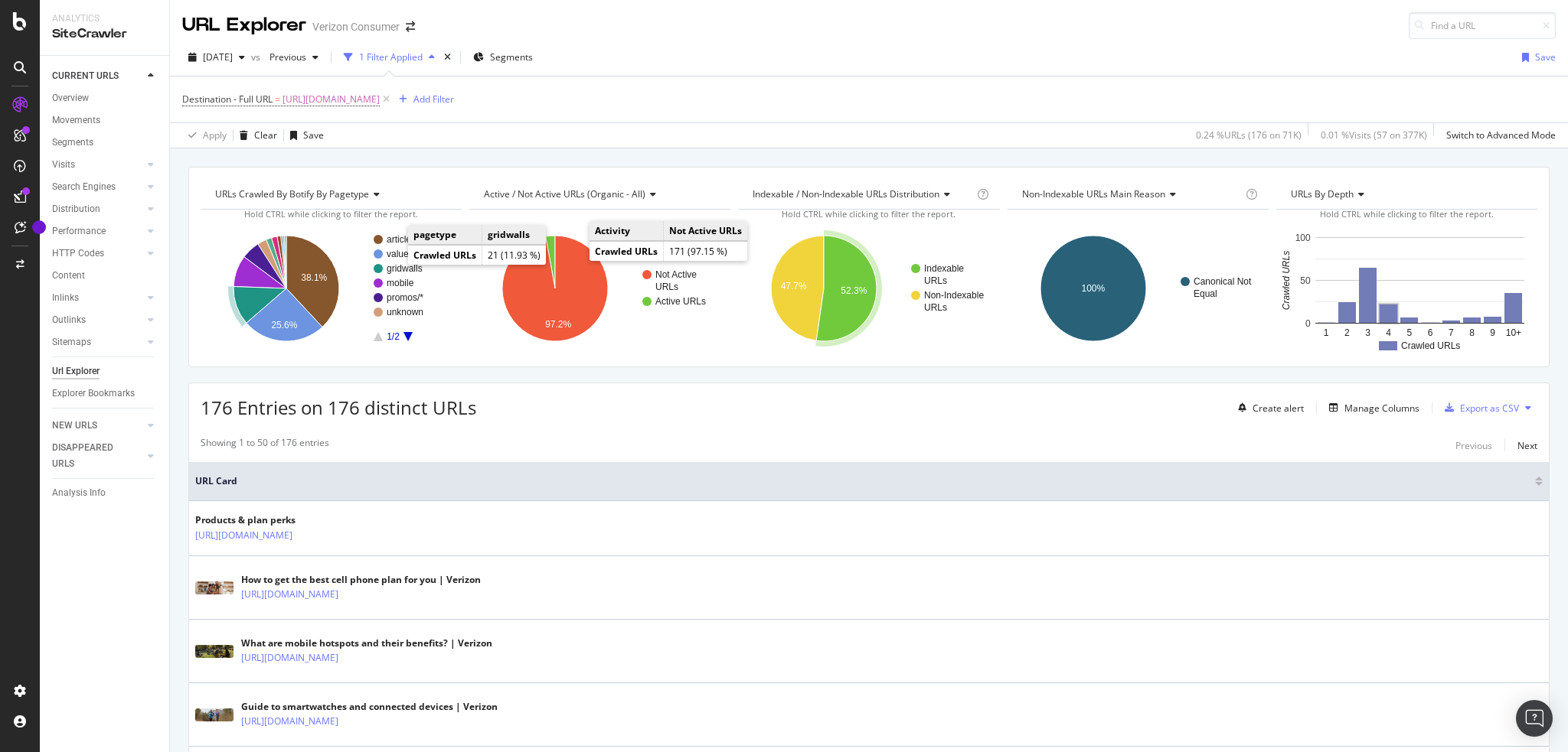
click at [393, 268] on text "gridwalls" at bounding box center [405, 269] width 36 height 11
